Goal: Information Seeking & Learning: Learn about a topic

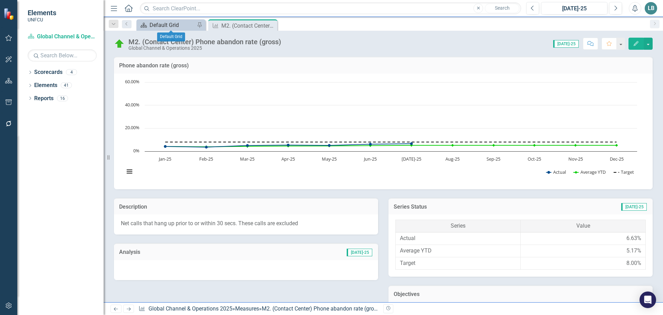
click at [164, 24] on div "Default Grid" at bounding box center [172, 25] width 46 height 9
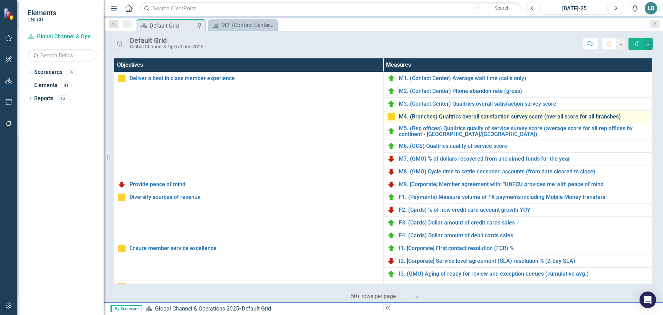
click at [464, 116] on link "M4. (Branches) Qualtrics overall satisfaction survey score (overall score for a…" at bounding box center [524, 117] width 250 height 6
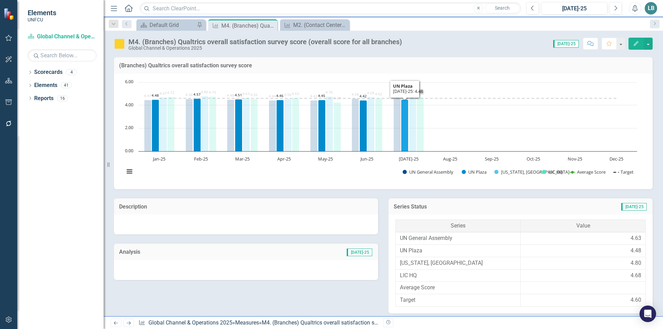
scroll to position [35, 0]
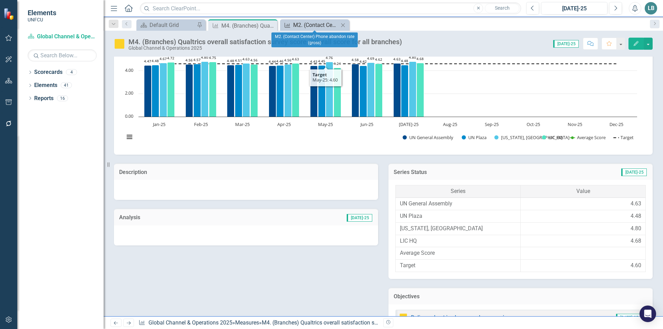
click at [318, 26] on div "M2. (Contact Center) Phone abandon rate (gross)" at bounding box center [316, 25] width 46 height 9
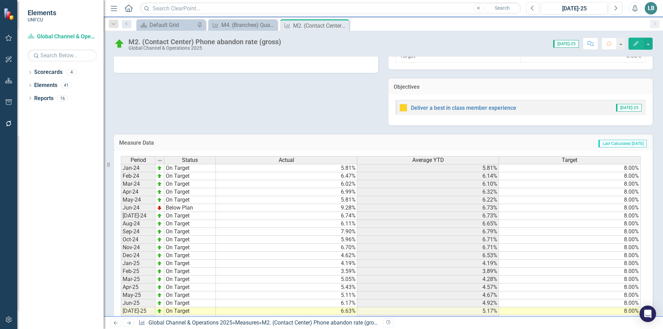
scroll to position [242, 0]
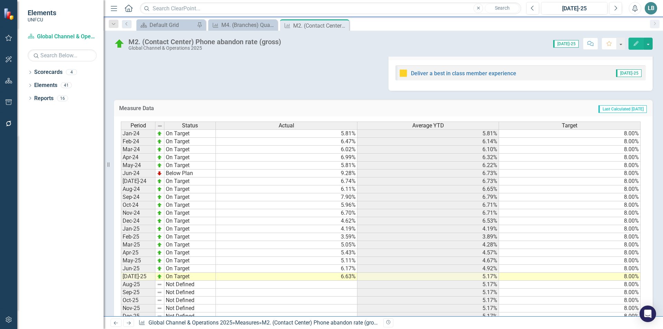
click at [516, 36] on div "M2. (Contact Center) Phone abandon rate (gross) Global Channel & Operations 202…" at bounding box center [383, 41] width 559 height 21
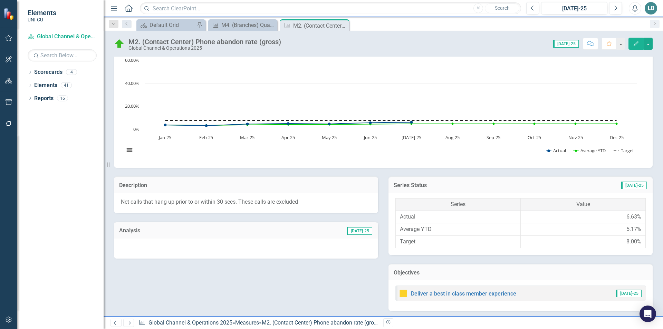
scroll to position [0, 0]
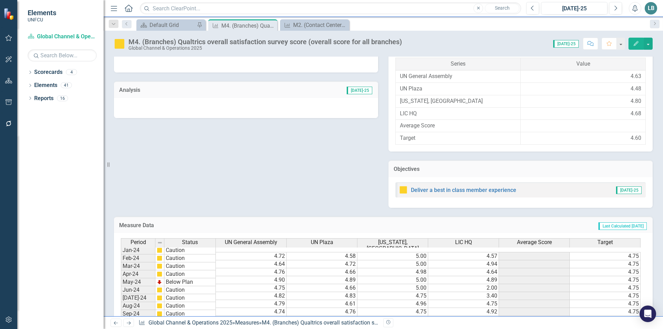
scroll to position [127, 0]
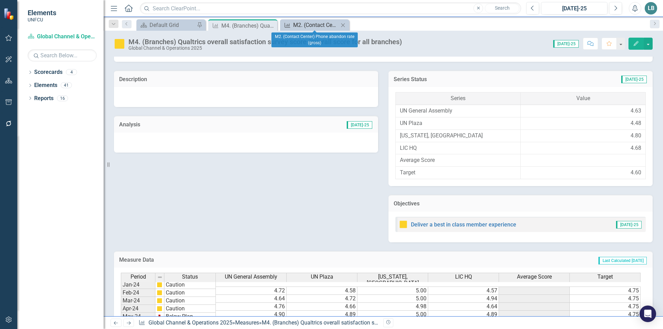
click at [303, 24] on div "M2. (Contact Center) Phone abandon rate (gross)" at bounding box center [316, 25] width 46 height 9
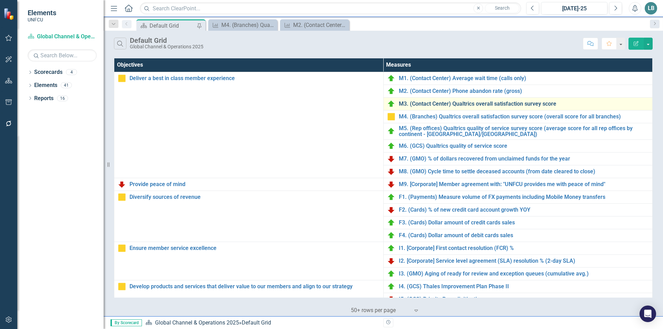
click at [479, 103] on link "M3. (Contact Center) Qualtrics overall satisfaction survey score" at bounding box center [524, 104] width 250 height 6
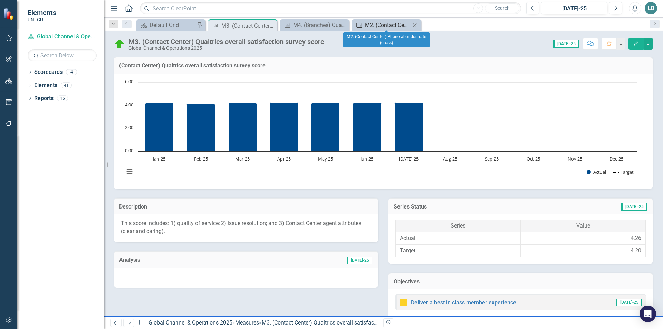
click at [372, 22] on div "M2. (Contact Center) Phone abandon rate (gross)" at bounding box center [388, 25] width 46 height 9
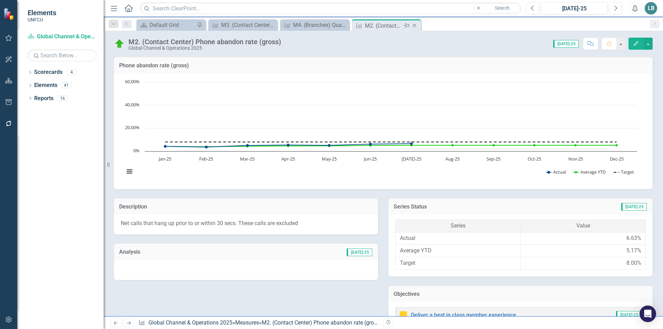
click at [415, 25] on icon at bounding box center [414, 26] width 4 height 4
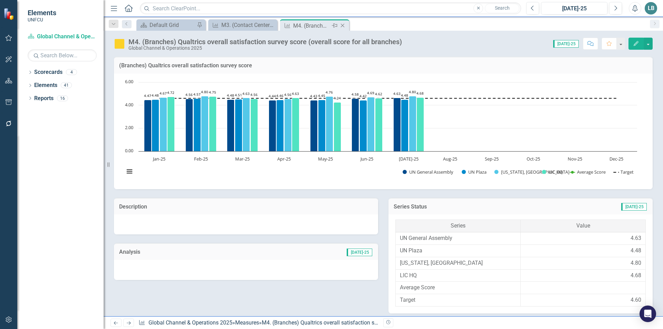
click at [342, 26] on icon at bounding box center [343, 26] width 4 height 4
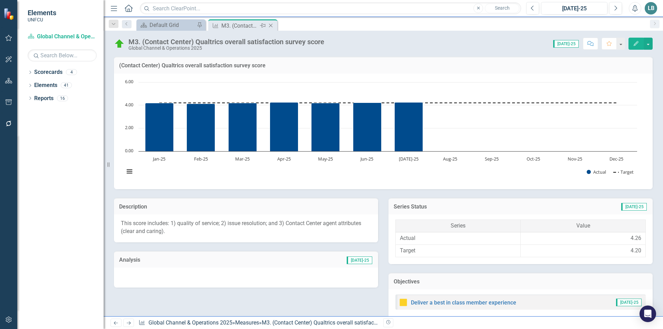
click at [271, 26] on icon "Close" at bounding box center [270, 26] width 7 height 6
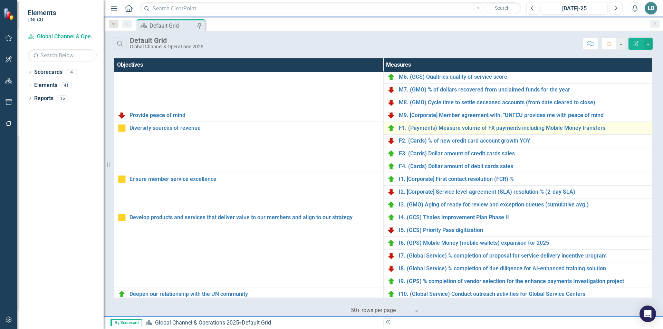
scroll to position [35, 0]
